Goal: Find specific page/section: Find specific page/section

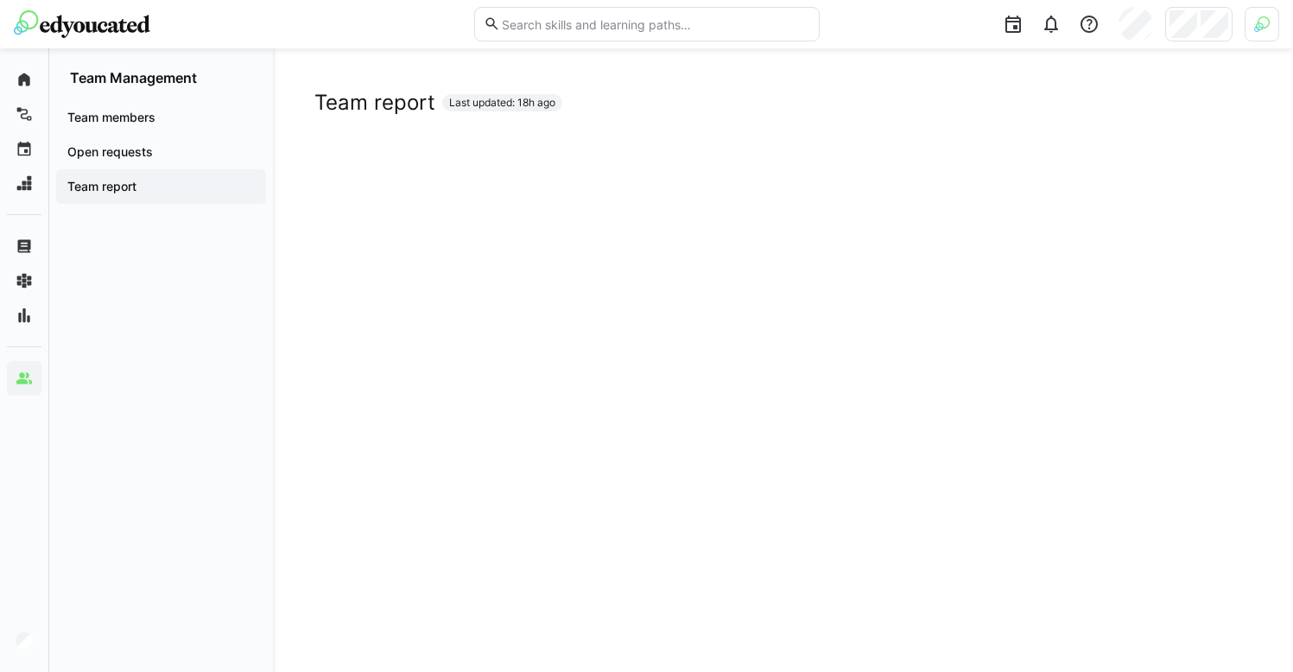
scroll to position [57, 0]
click at [1189, 42] on div at bounding box center [1056, 24] width 448 height 48
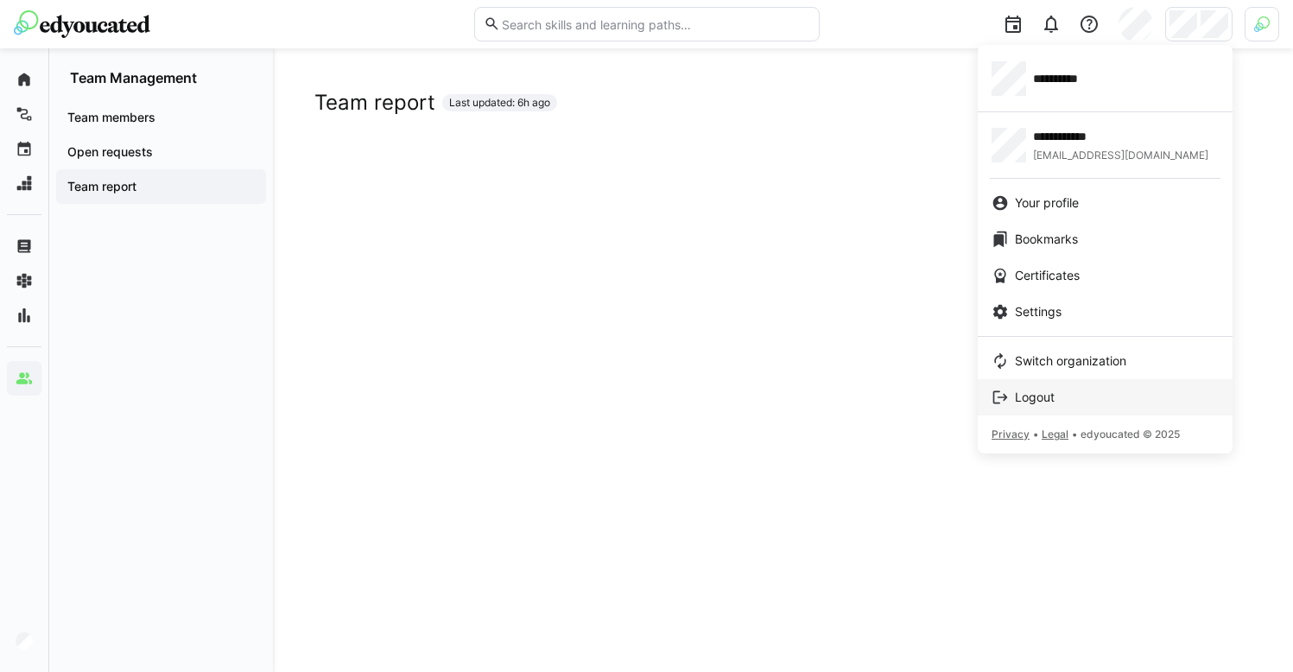
click at [1045, 403] on span "Logout" at bounding box center [1035, 397] width 40 height 17
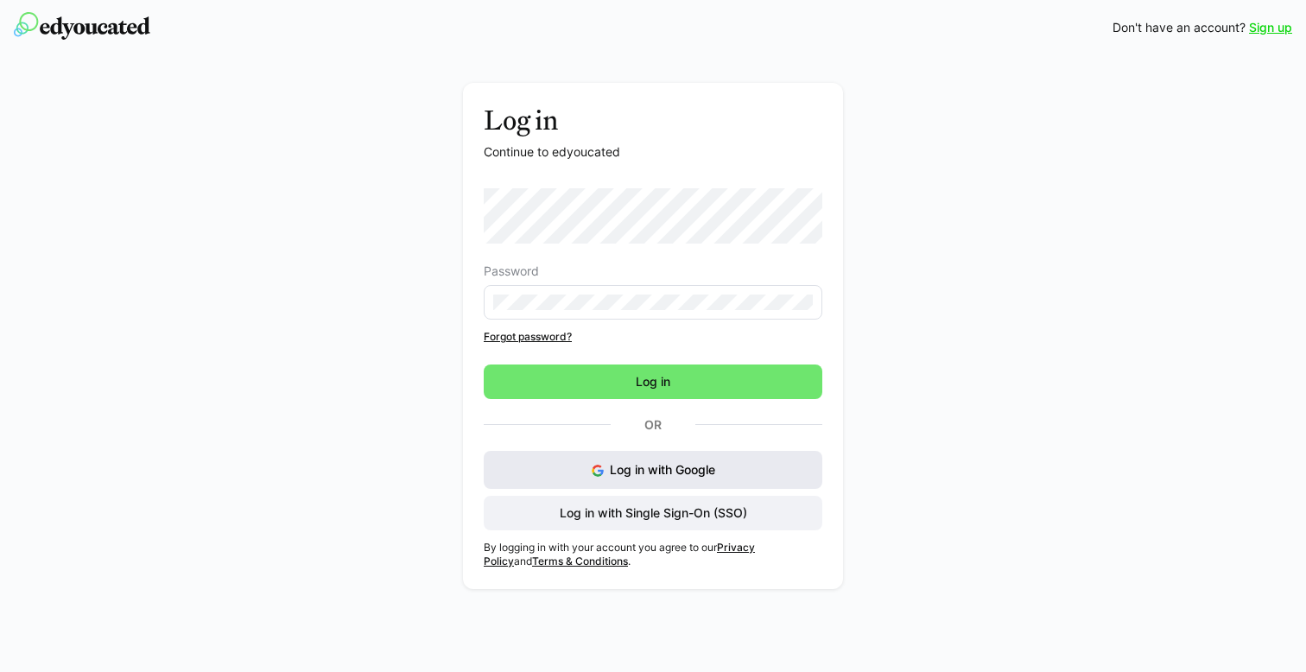
click at [594, 468] on img at bounding box center [598, 471] width 12 height 12
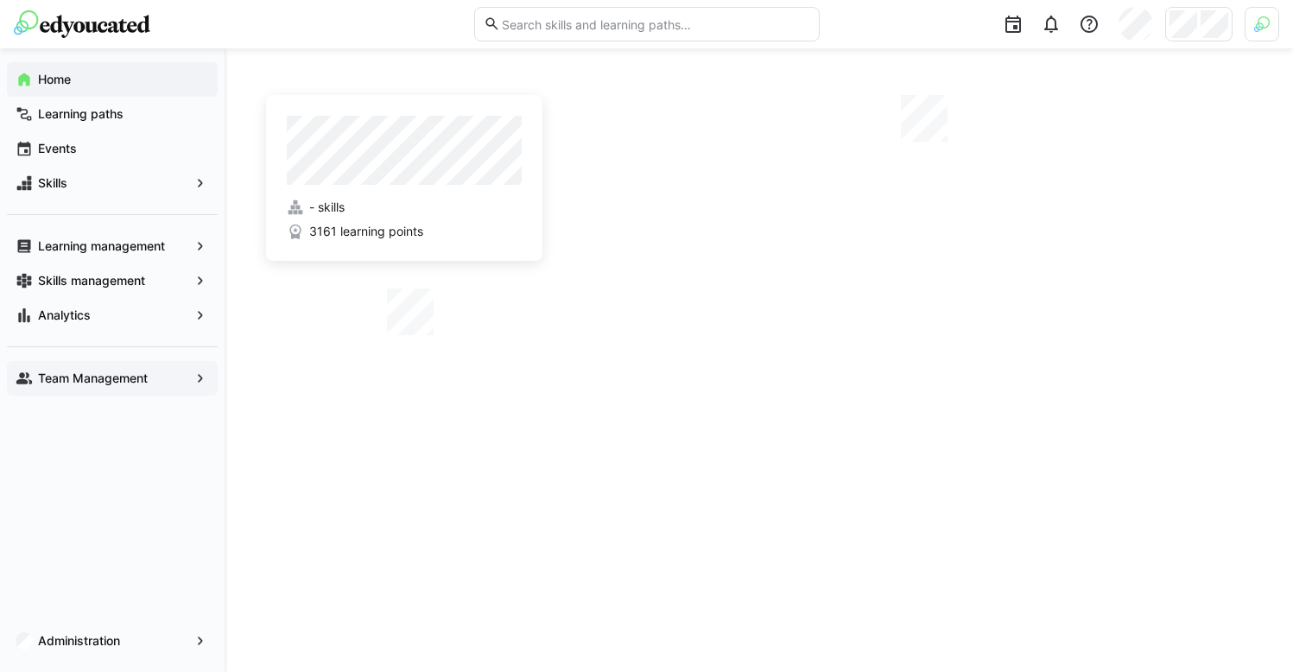
click at [0, 0] on app-navigation-label "Team Management" at bounding box center [0, 0] width 0 height 0
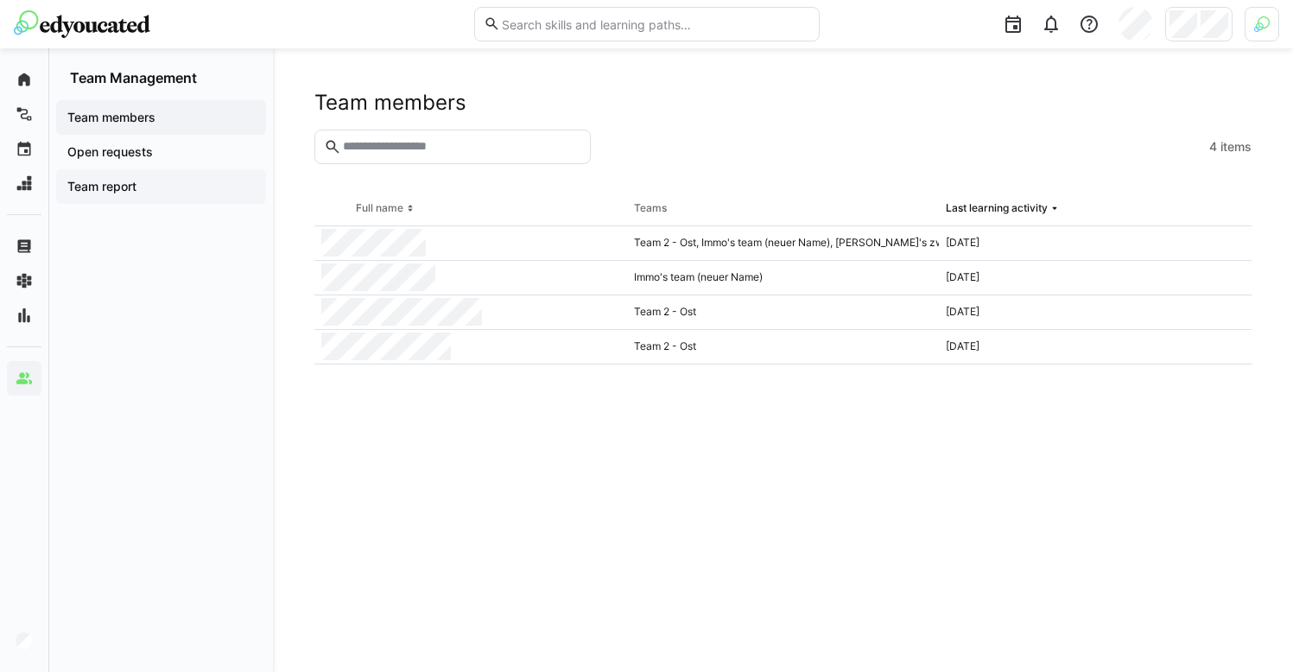
click at [167, 193] on span "Team report" at bounding box center [161, 186] width 193 height 17
